Goal: Task Accomplishment & Management: Use online tool/utility

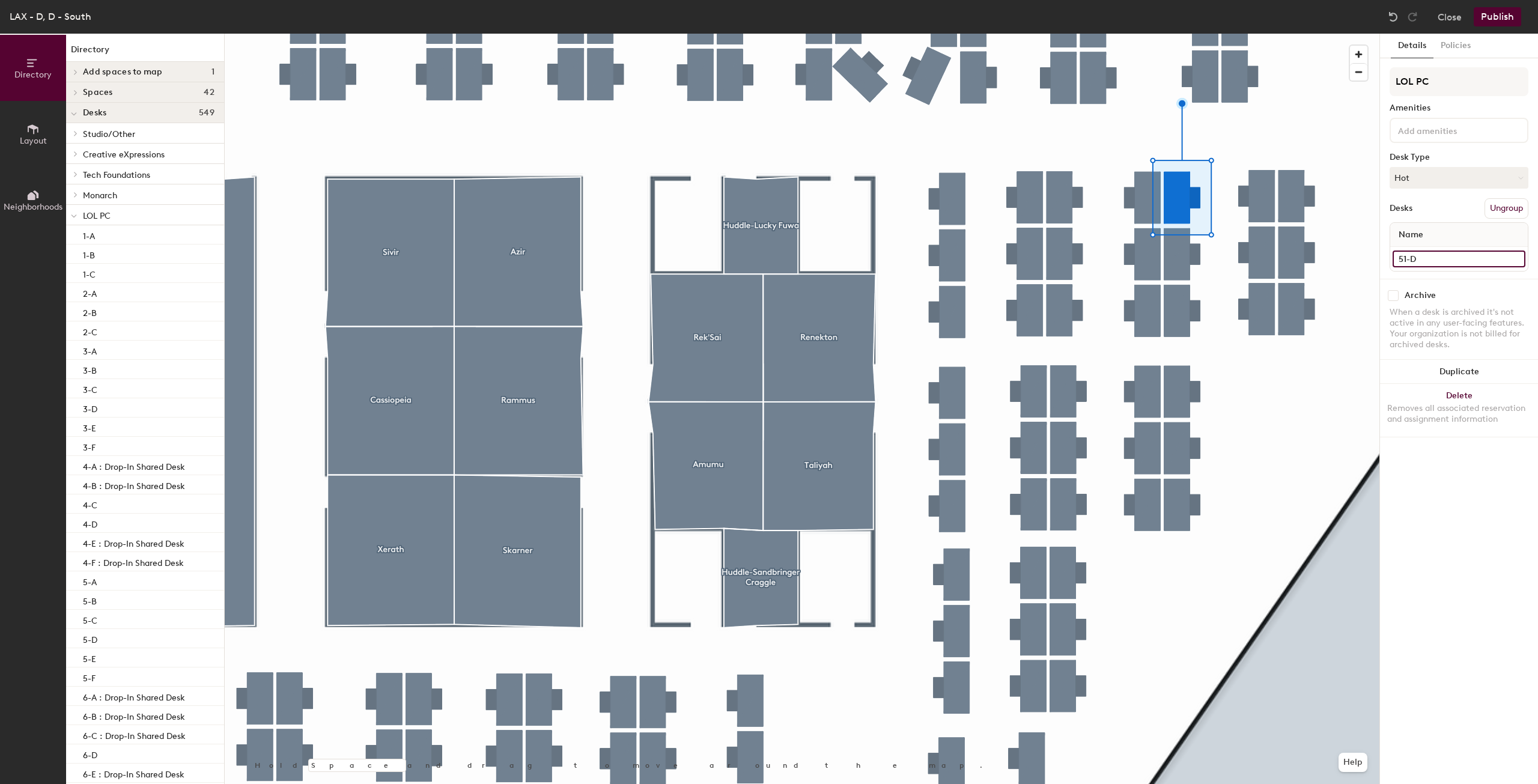
click at [1446, 256] on input "51-D" at bounding box center [1459, 259] width 133 height 17
click at [1436, 264] on input "51-D" at bounding box center [1459, 259] width 133 height 17
type input "51-D Drop"
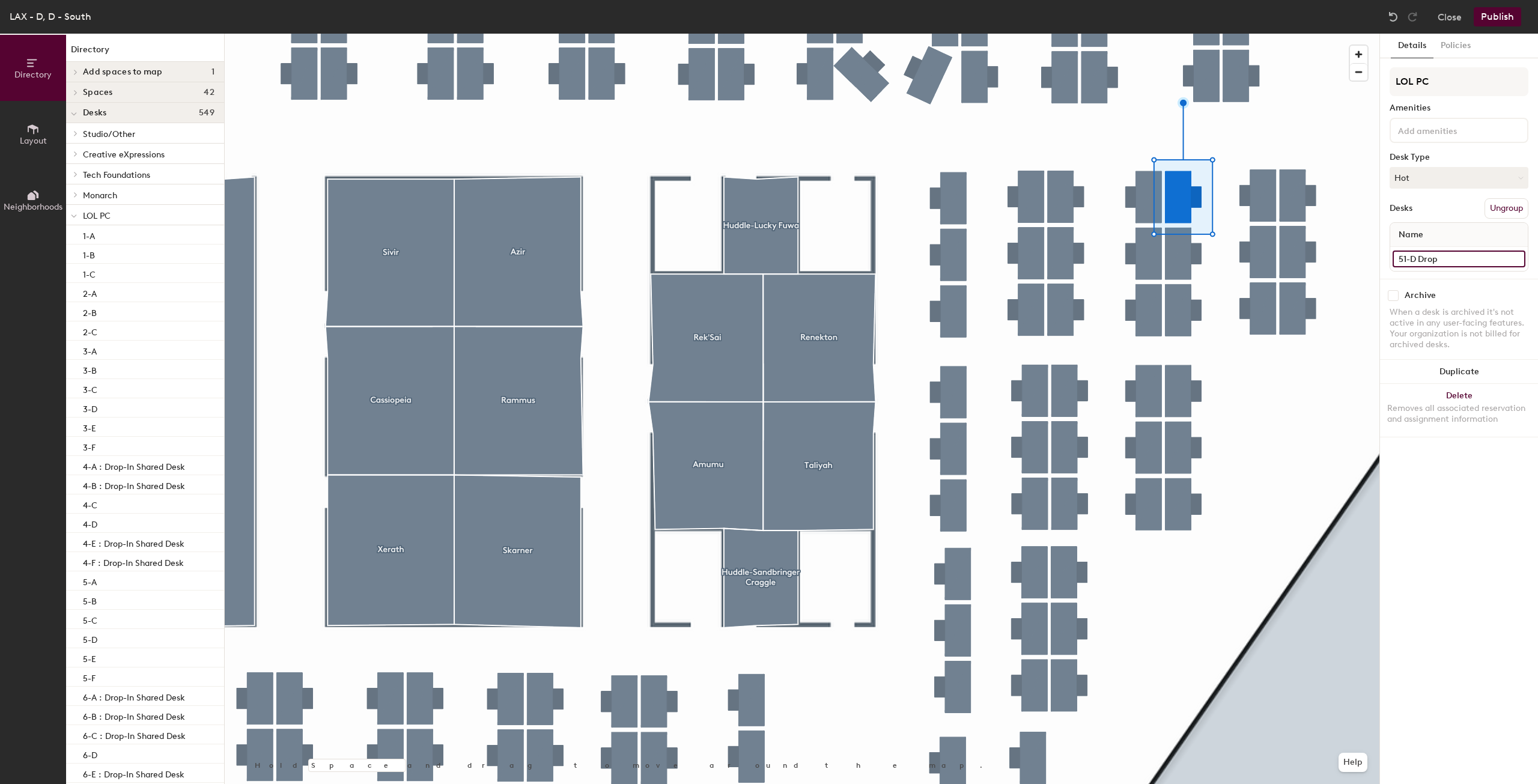
click at [1444, 256] on input "51-D Drop" at bounding box center [1459, 259] width 133 height 17
click at [1441, 257] on input "51-D Drop" at bounding box center [1459, 259] width 133 height 17
click at [1416, 256] on input "51-D Drop" at bounding box center [1459, 259] width 133 height 17
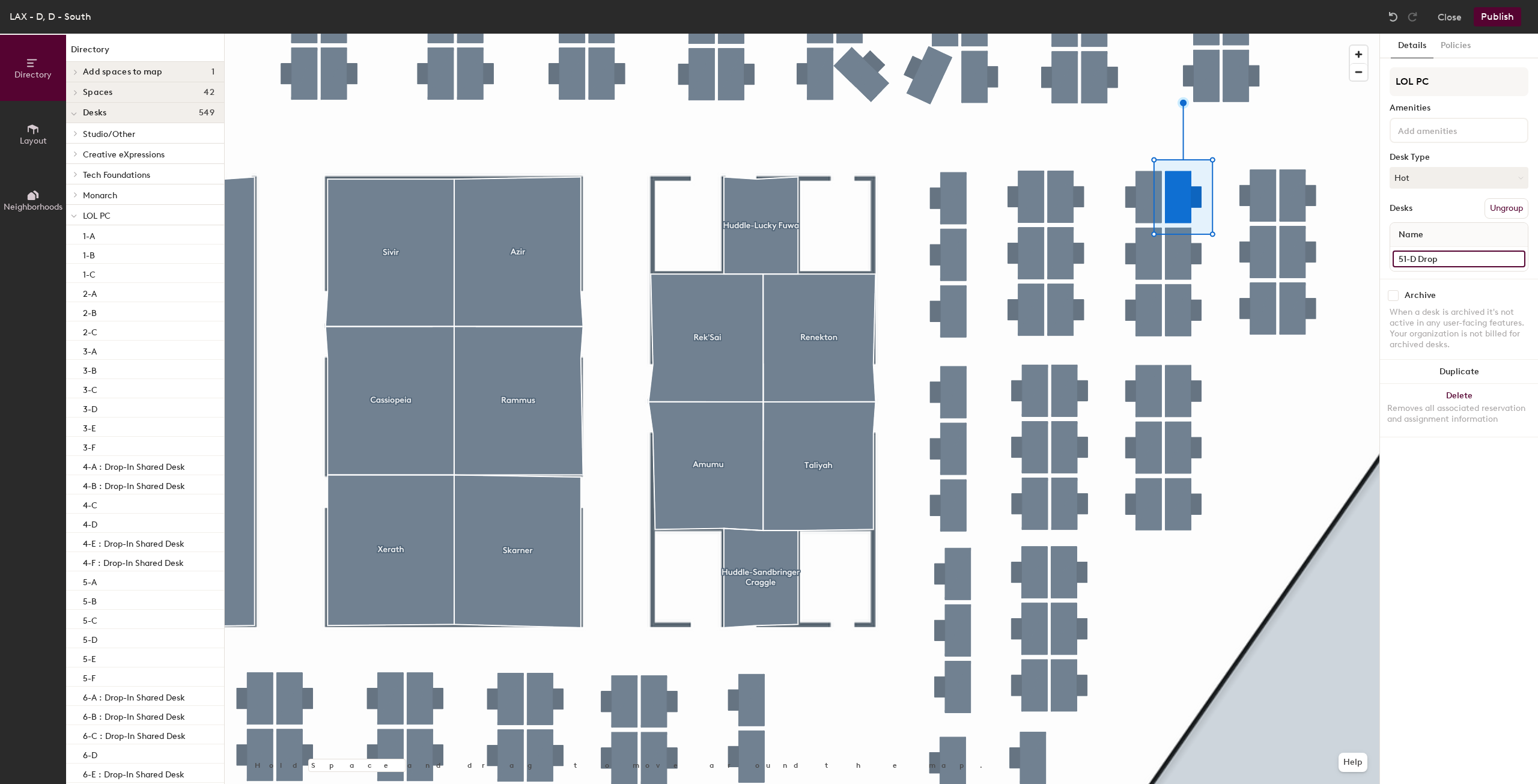
click at [1417, 256] on input "51-D Drop" at bounding box center [1459, 259] width 133 height 17
click at [1418, 261] on input "51-D Drop" at bounding box center [1459, 259] width 133 height 17
type input "51-D : Drop-in Shared Desk"
click at [1424, 265] on input "51-C" at bounding box center [1459, 259] width 133 height 17
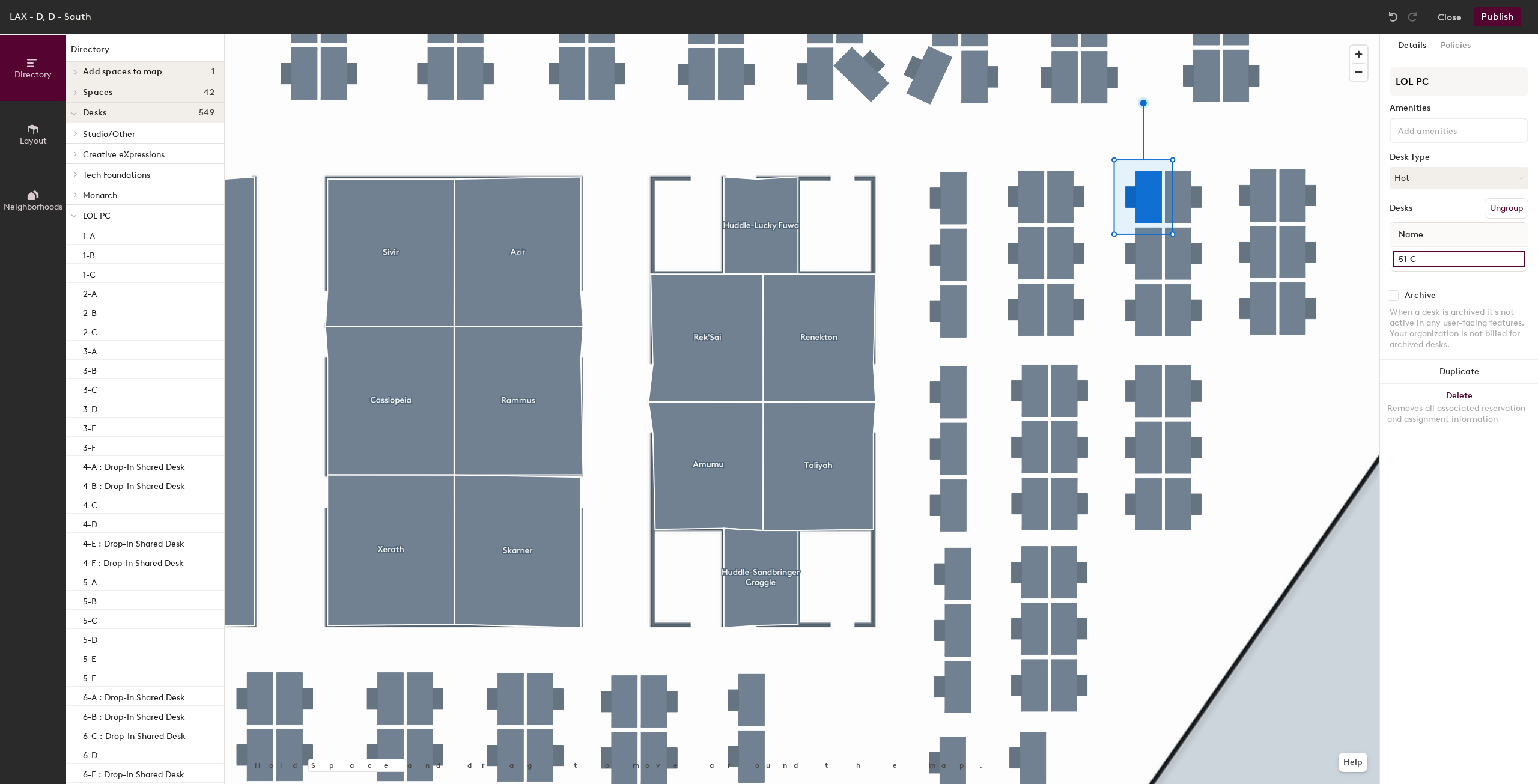
click at [1424, 265] on input "51-C" at bounding box center [1459, 259] width 133 height 17
type input "51-C : Drop-In Shared Desk"
click at [1428, 258] on input "52-C" at bounding box center [1459, 259] width 133 height 17
type input "52-C : Drop-In Shared Desk"
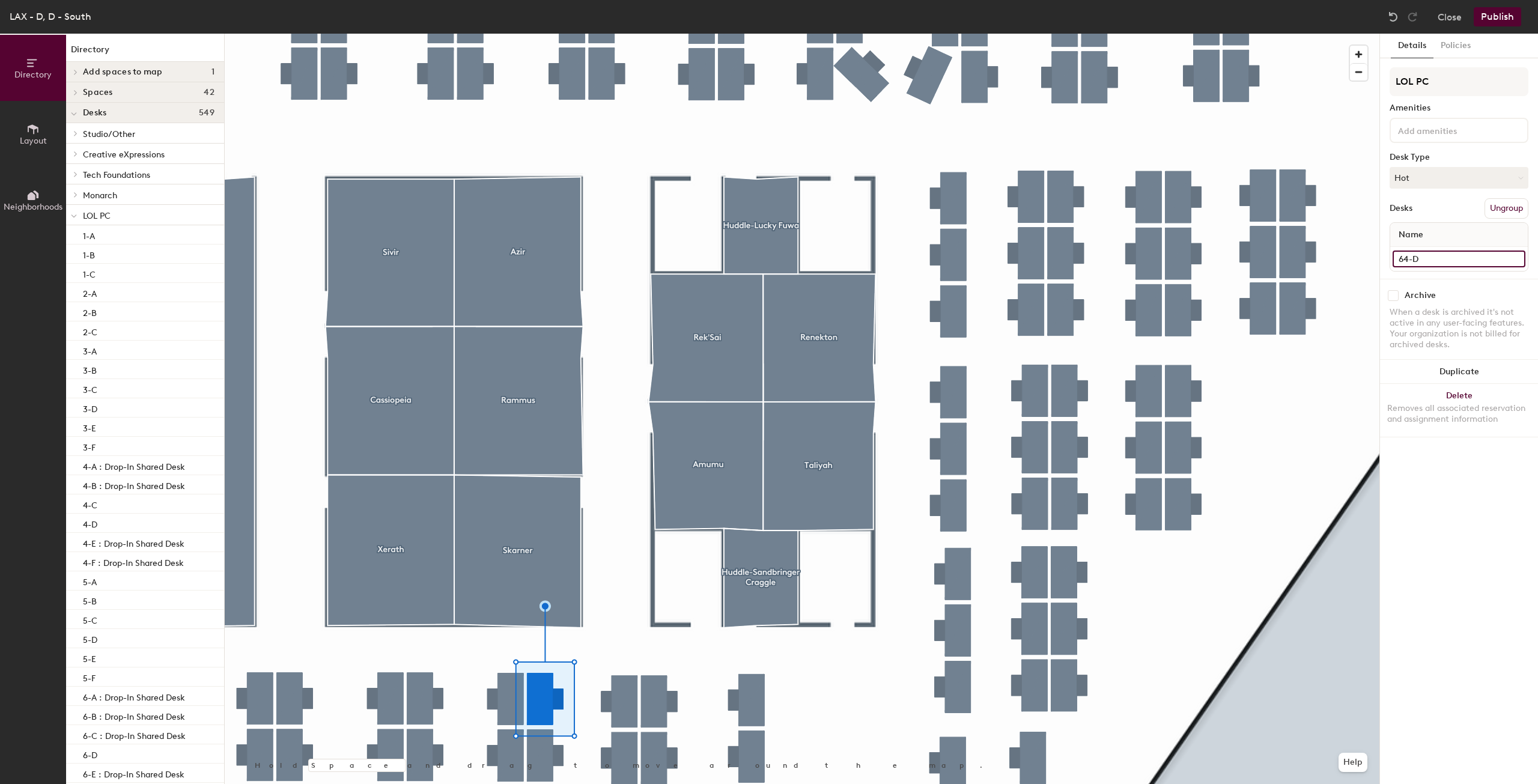
click at [1435, 260] on input "64-D" at bounding box center [1459, 259] width 133 height 17
type input "64-D : Drop-In Shared Desk"
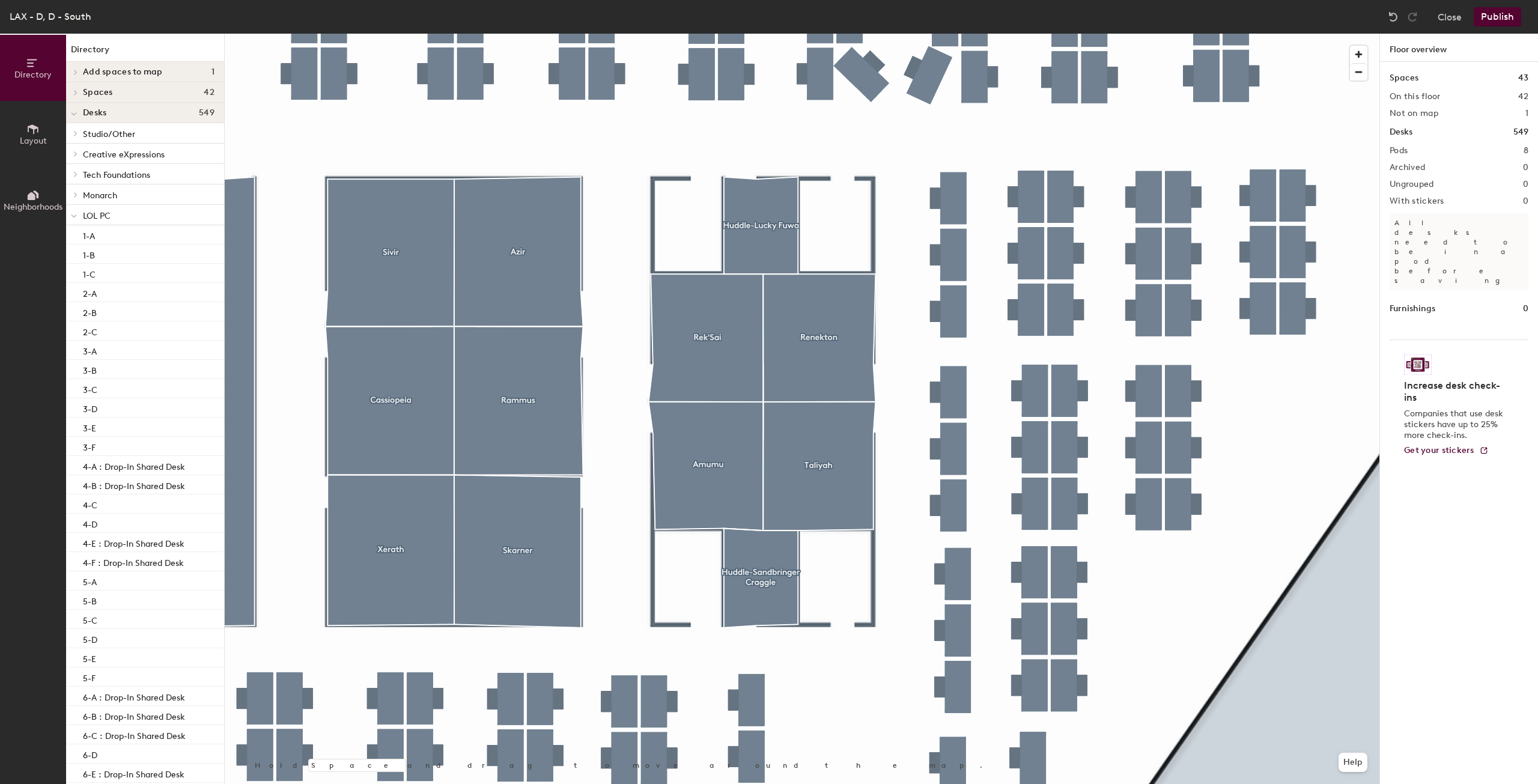
click at [1491, 22] on button "Publish" at bounding box center [1497, 16] width 48 height 19
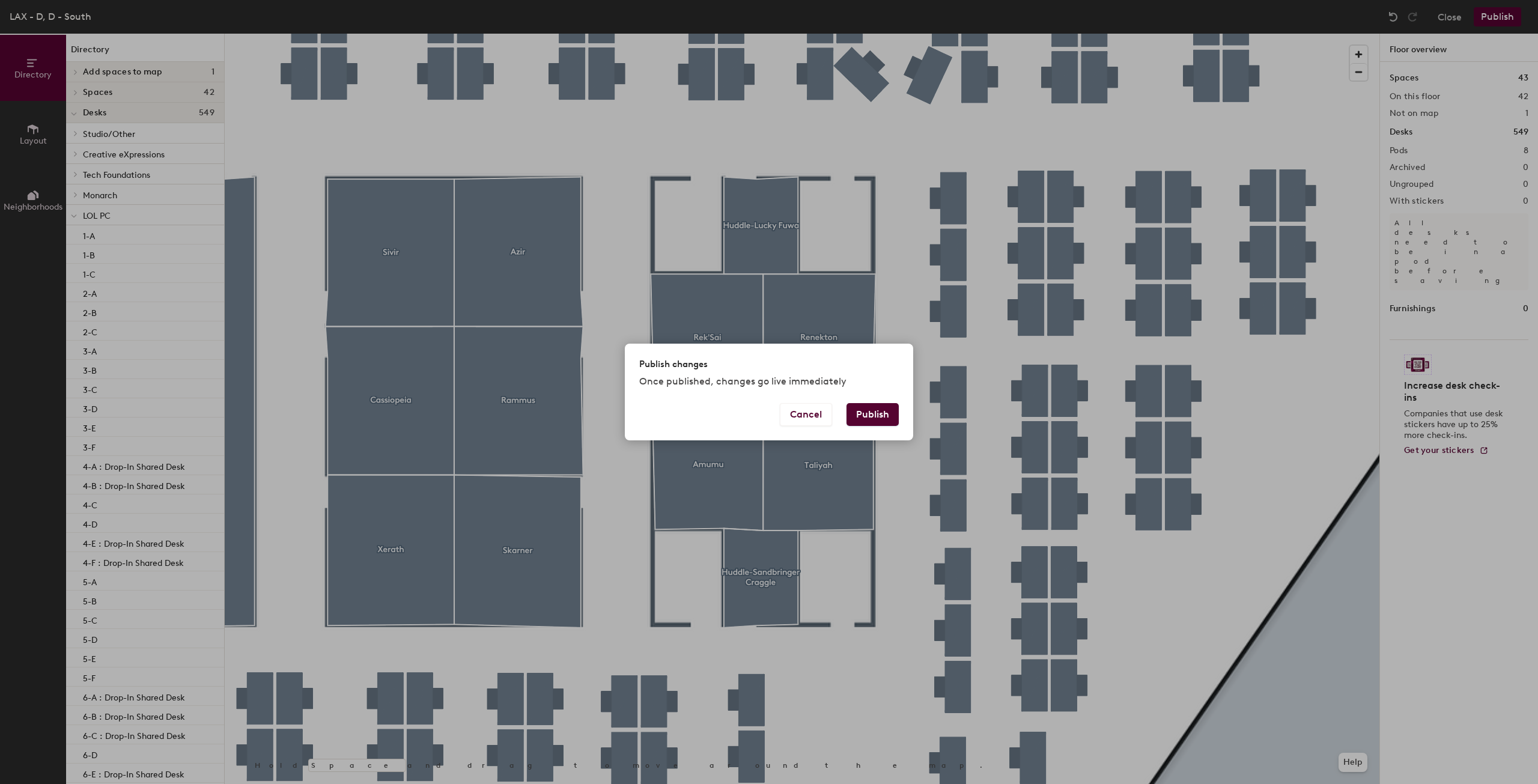
click at [879, 416] on button "Publish" at bounding box center [873, 414] width 52 height 23
